Goal: Transaction & Acquisition: Book appointment/travel/reservation

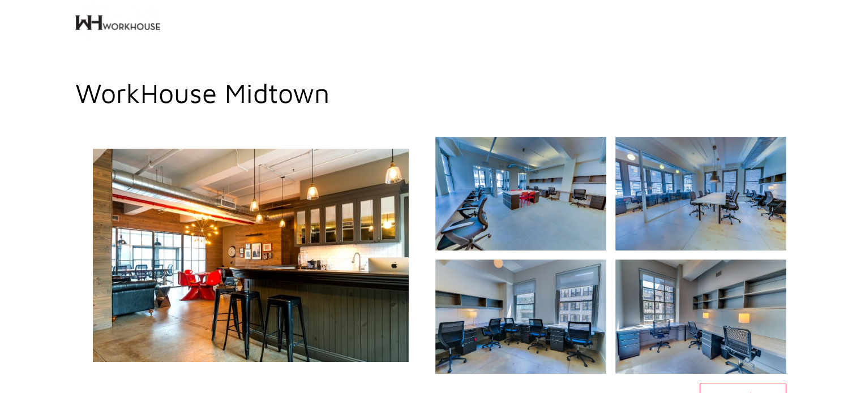
scroll to position [165, 0]
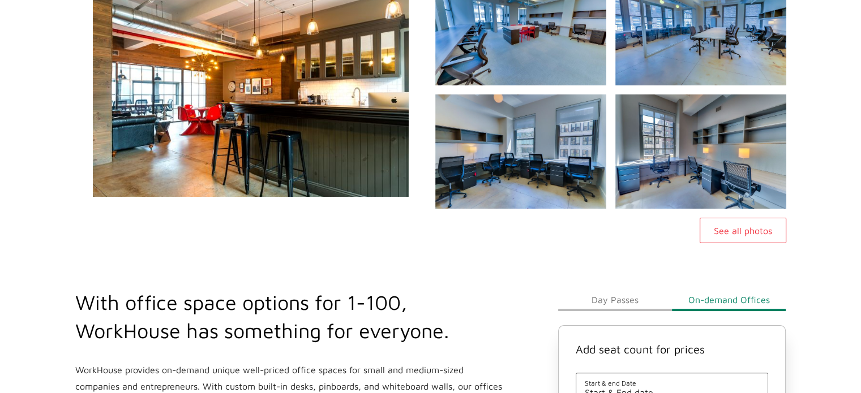
click at [257, 113] on img at bounding box center [250, 90] width 379 height 256
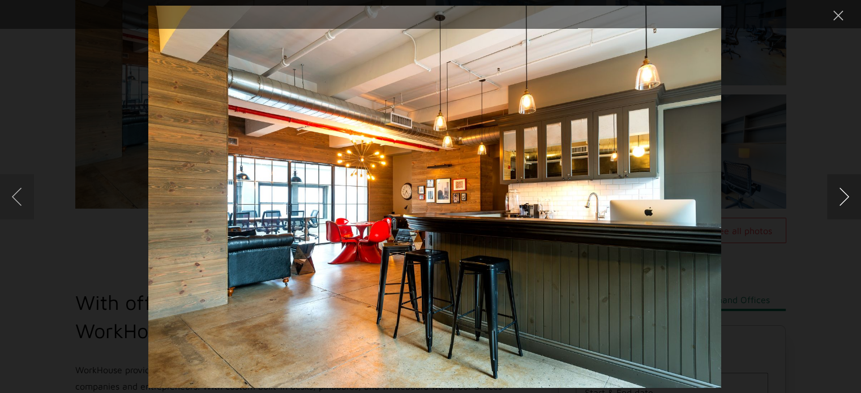
click at [844, 196] on button "Next image" at bounding box center [844, 196] width 34 height 45
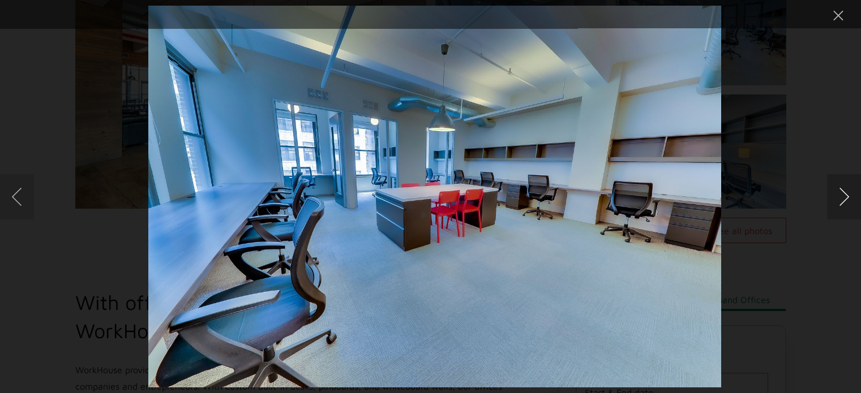
click at [844, 196] on button "Next image" at bounding box center [844, 196] width 34 height 45
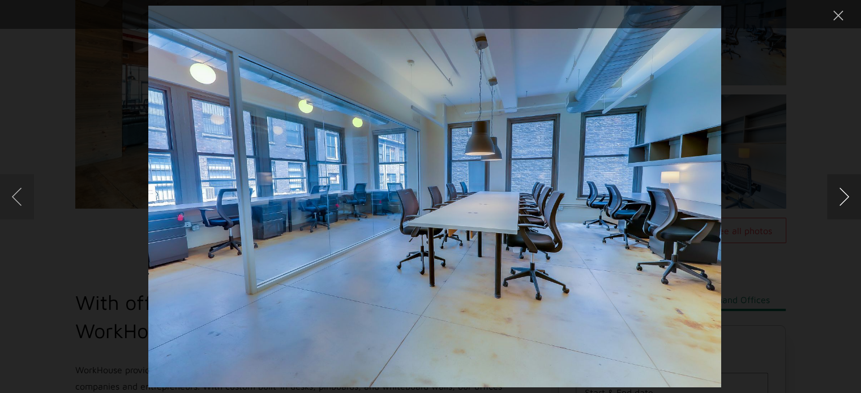
click at [844, 196] on button "Next image" at bounding box center [844, 196] width 34 height 45
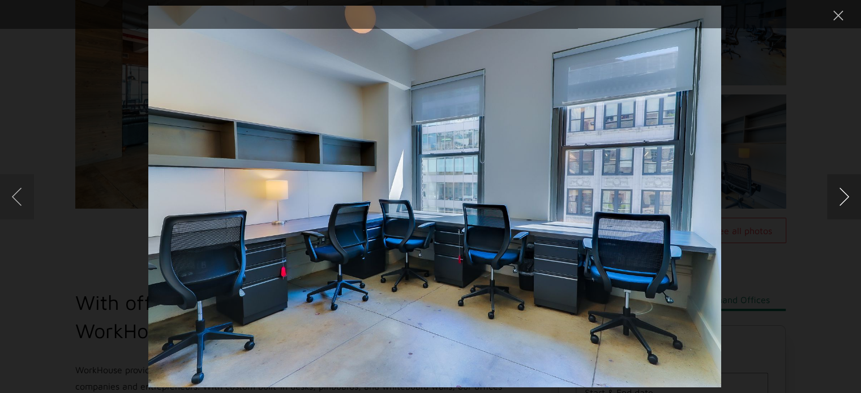
click at [844, 196] on button "Next image" at bounding box center [844, 196] width 34 height 45
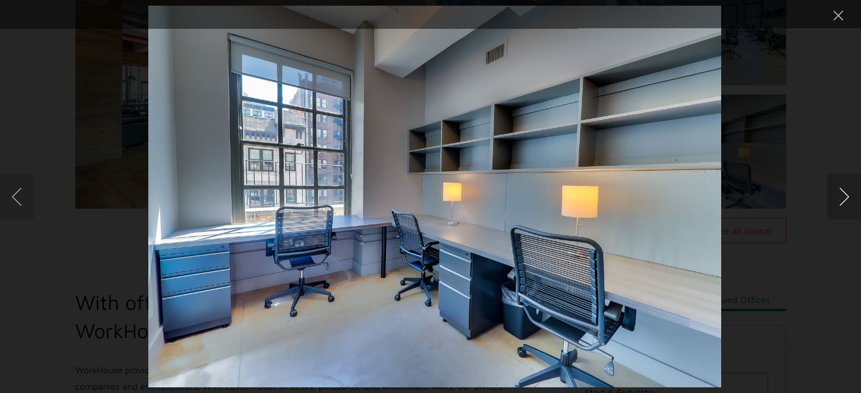
click at [844, 196] on button "Next image" at bounding box center [844, 196] width 34 height 45
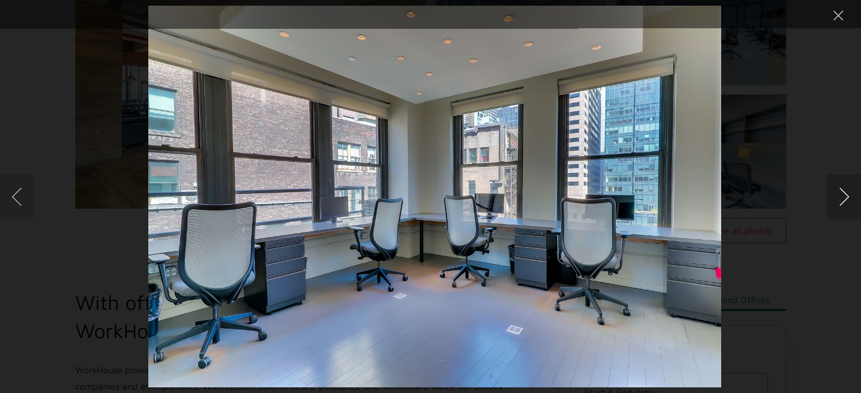
click at [844, 196] on button "Next image" at bounding box center [844, 196] width 34 height 45
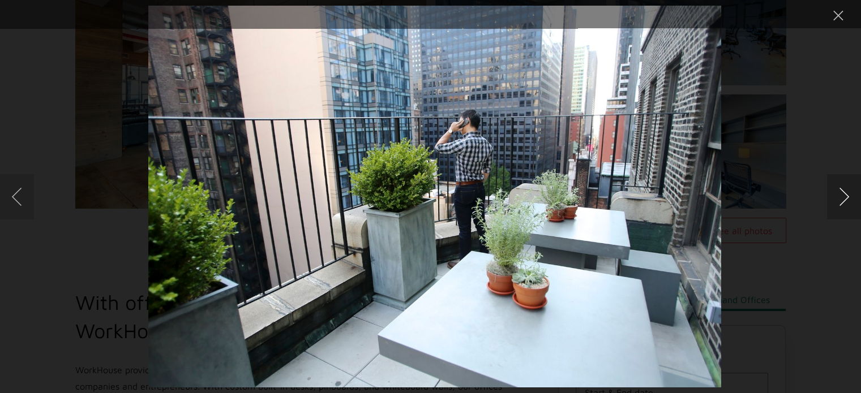
click at [844, 196] on button "Next image" at bounding box center [844, 196] width 34 height 45
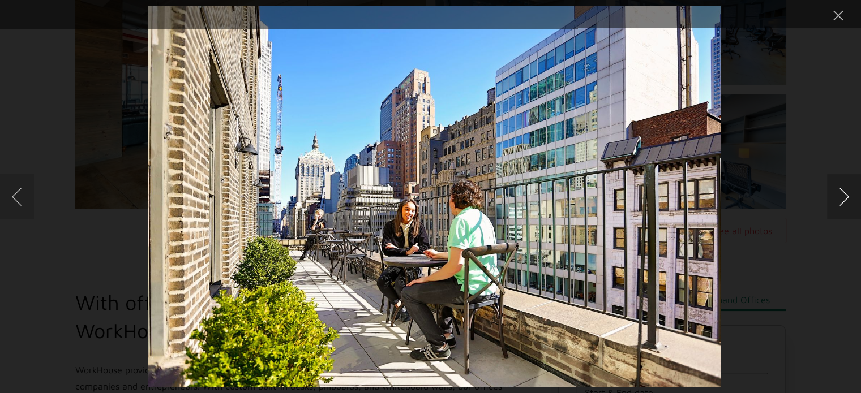
click at [844, 196] on button "Next image" at bounding box center [844, 196] width 34 height 45
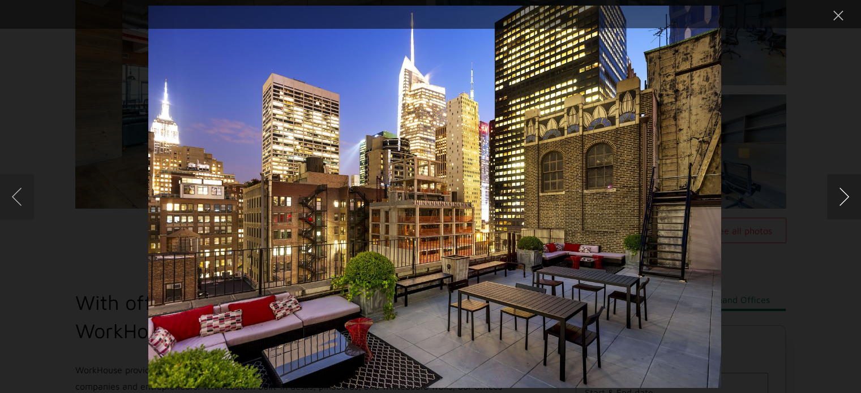
click at [844, 196] on button "Next image" at bounding box center [844, 196] width 34 height 45
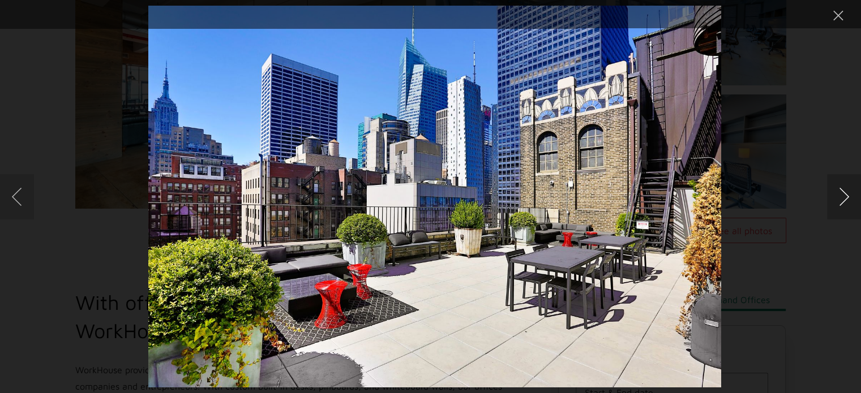
click at [844, 196] on button "Next image" at bounding box center [844, 196] width 34 height 45
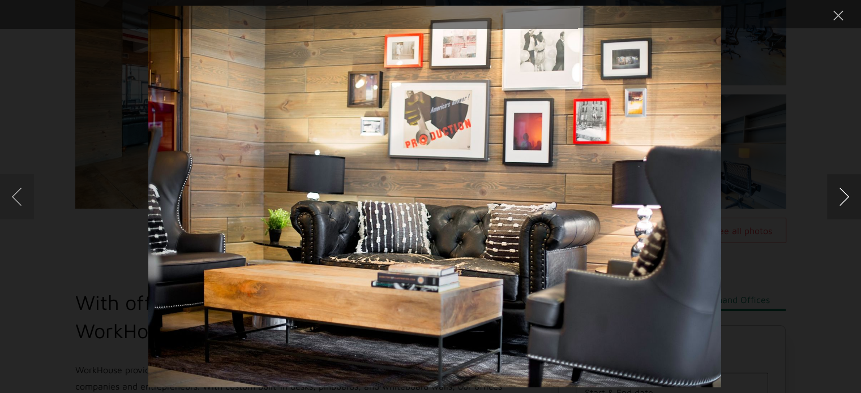
click at [844, 196] on button "Next image" at bounding box center [844, 196] width 34 height 45
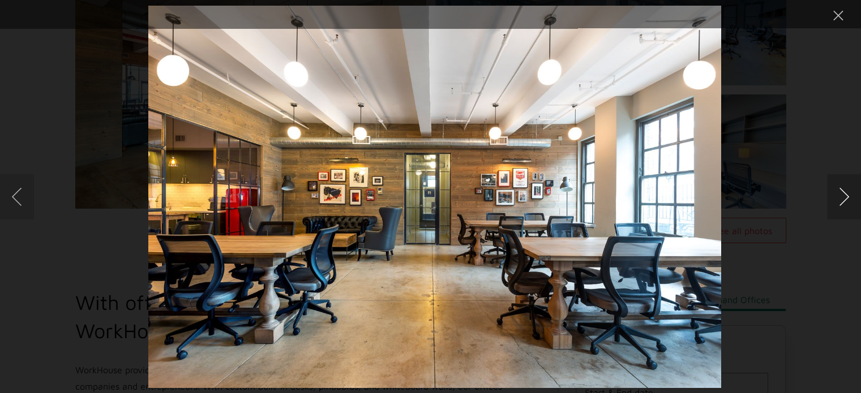
click at [844, 196] on button "Next image" at bounding box center [844, 196] width 34 height 45
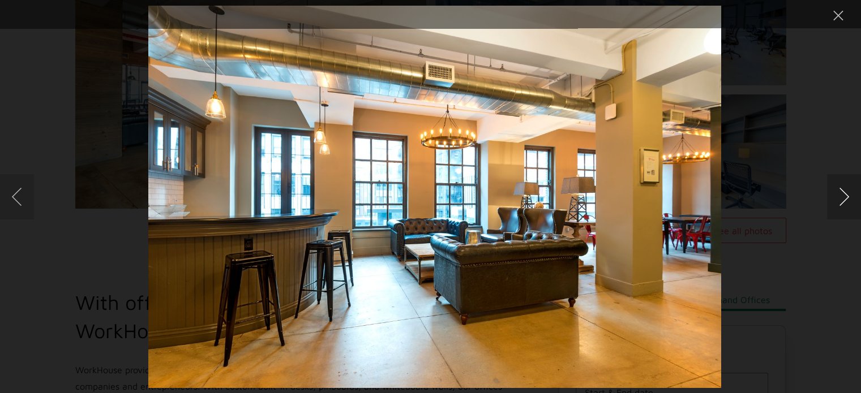
click at [844, 196] on button "Next image" at bounding box center [844, 196] width 34 height 45
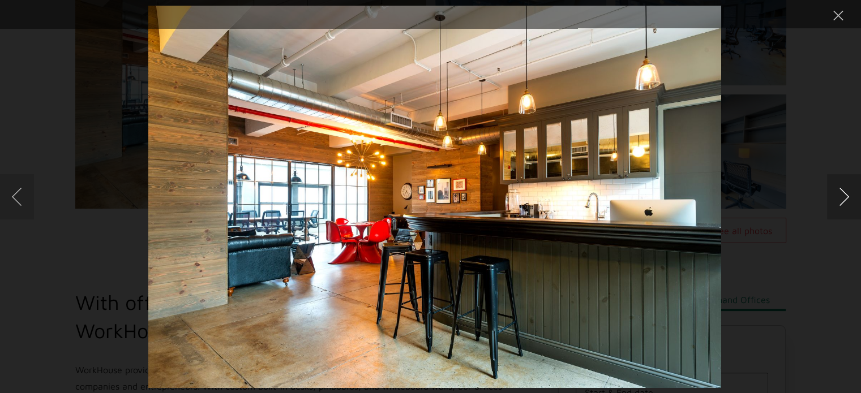
click at [844, 196] on button "Next image" at bounding box center [844, 196] width 34 height 45
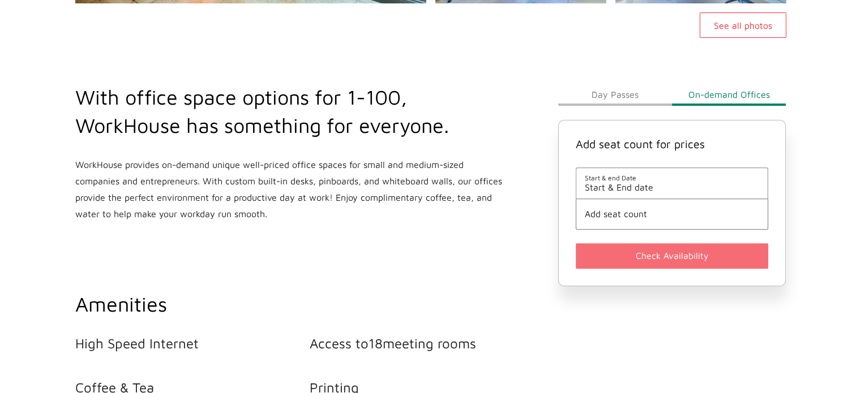
scroll to position [371, 0]
click at [622, 106] on div "Day Passes On-demand Offices Add seat count for prices Start & end Date Start &…" at bounding box center [672, 184] width 228 height 203
click at [618, 99] on button "Day Passes" at bounding box center [615, 94] width 114 height 23
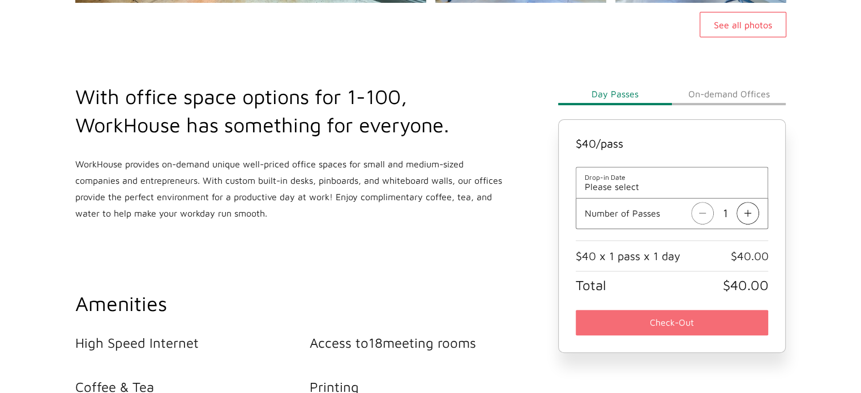
click at [673, 181] on span "Drop-in Date" at bounding box center [672, 177] width 175 height 8
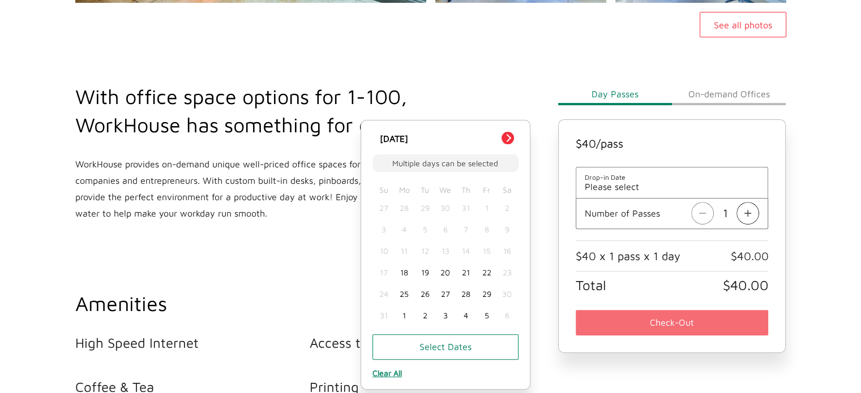
click at [420, 277] on div "19" at bounding box center [424, 273] width 20 height 22
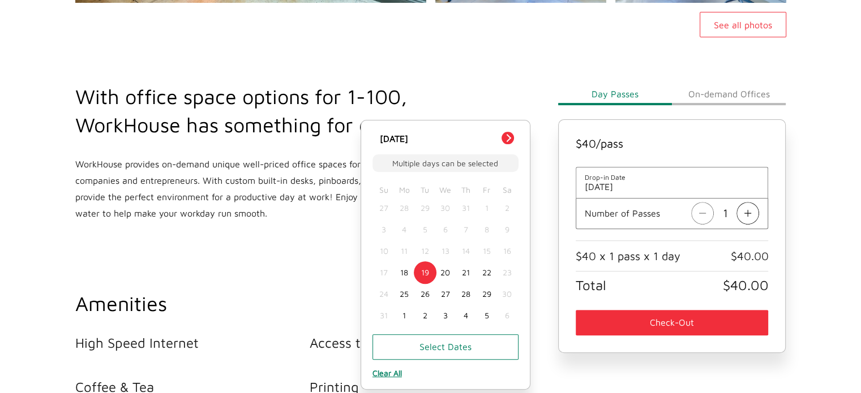
click at [753, 218] on img at bounding box center [747, 213] width 23 height 23
click at [835, 199] on main "WorkHouse Midtown See all photos With office space options for 1-100, WorkHouse…" at bounding box center [430, 326] width 861 height 1240
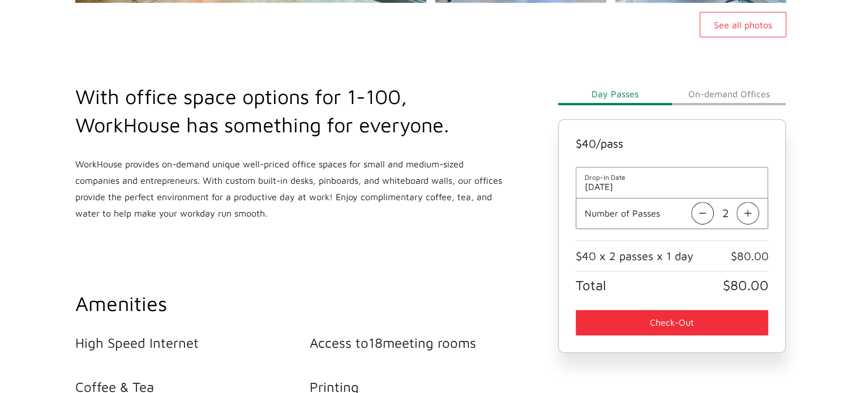
click at [750, 95] on button "On-demand Offices" at bounding box center [729, 94] width 114 height 23
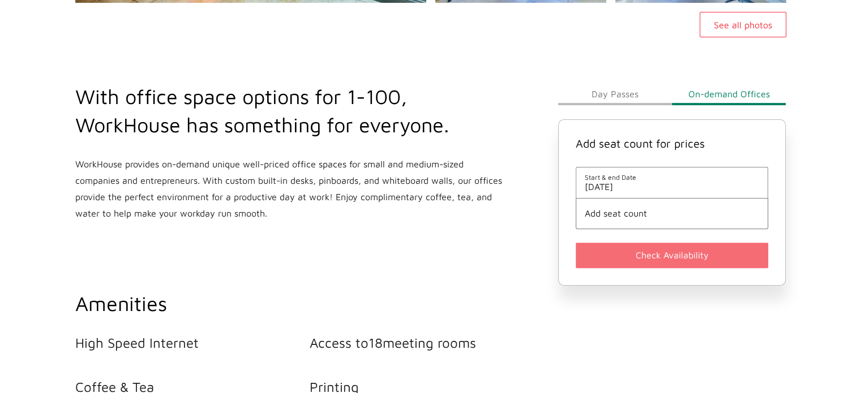
click at [630, 180] on span "Start & end Date" at bounding box center [672, 177] width 175 height 8
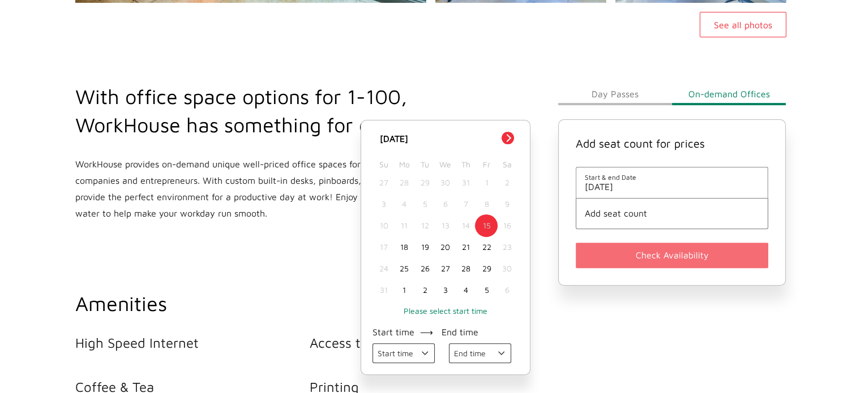
click at [421, 245] on div "19" at bounding box center [424, 248] width 20 height 22
click at [627, 217] on span "Add seat count" at bounding box center [672, 213] width 175 height 10
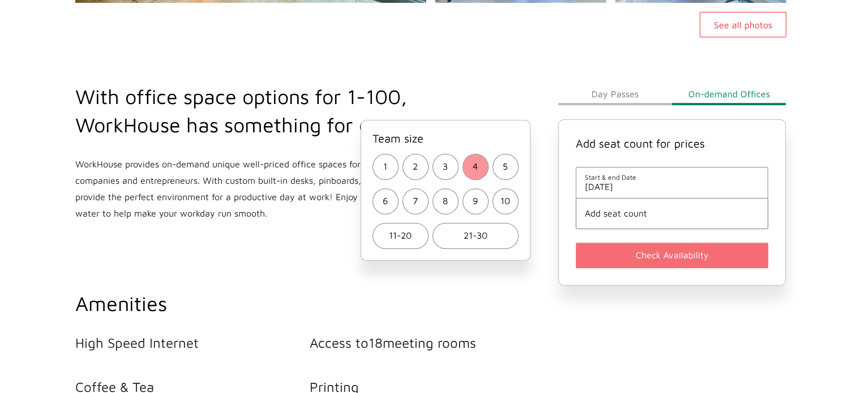
click at [470, 165] on button "4" at bounding box center [475, 167] width 26 height 26
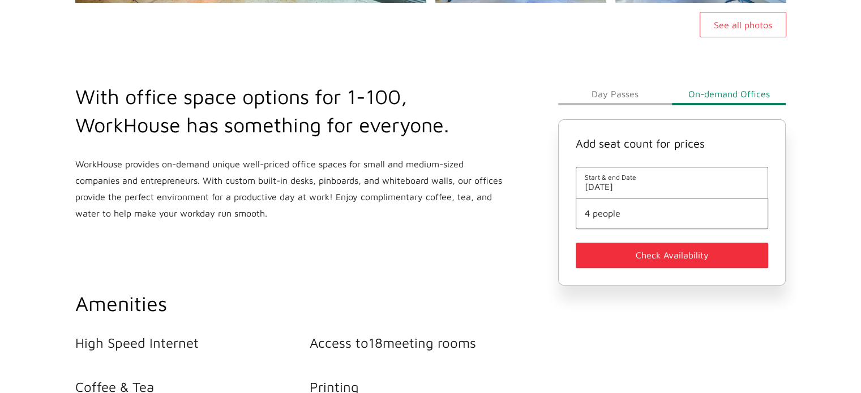
click at [603, 270] on div "Add seat count for prices Start & end Date [DATE] 4 people Check Availability" at bounding box center [672, 202] width 228 height 166
click at [645, 259] on button "Check Availability" at bounding box center [672, 255] width 193 height 25
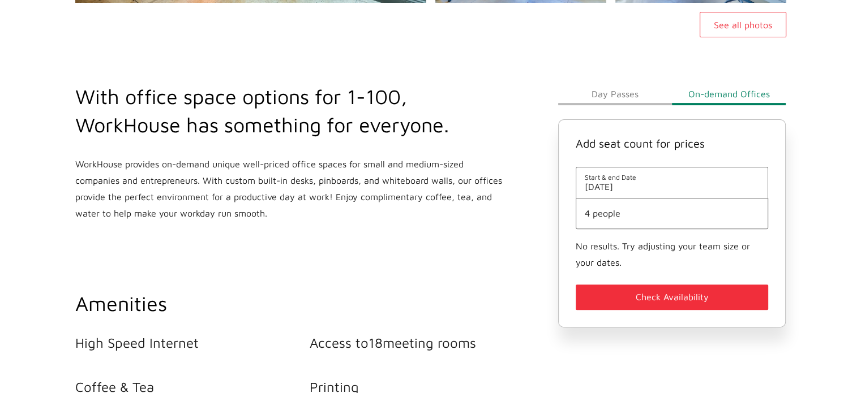
click at [641, 204] on li "4 people" at bounding box center [672, 213] width 193 height 31
click at [627, 214] on span "4 people" at bounding box center [672, 213] width 175 height 10
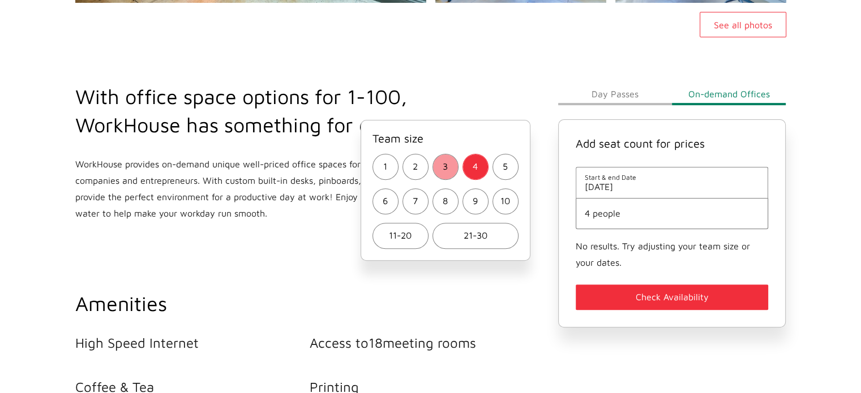
click at [447, 171] on span "3" at bounding box center [445, 166] width 5 height 16
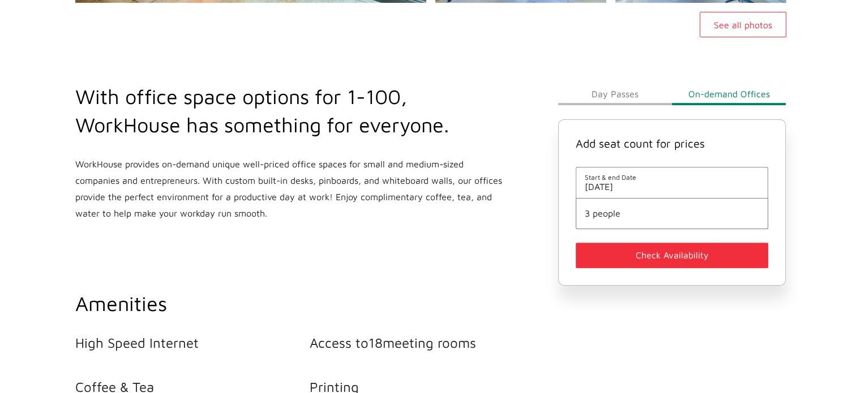
click at [609, 267] on button "Check Availability" at bounding box center [672, 255] width 193 height 25
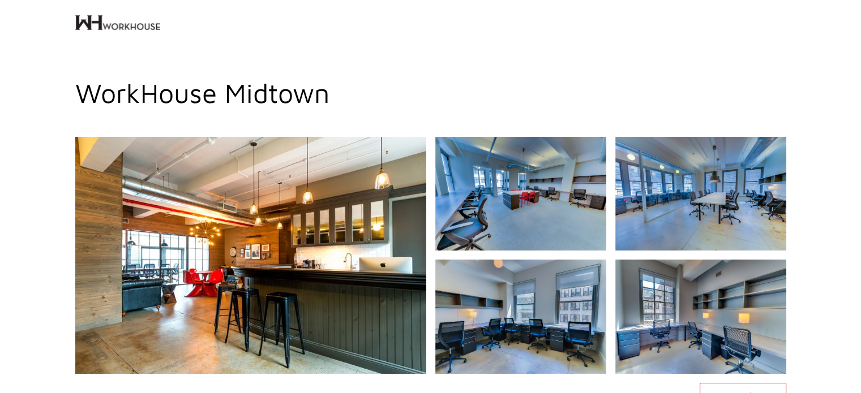
scroll to position [5, 0]
